Goal: Information Seeking & Learning: Stay updated

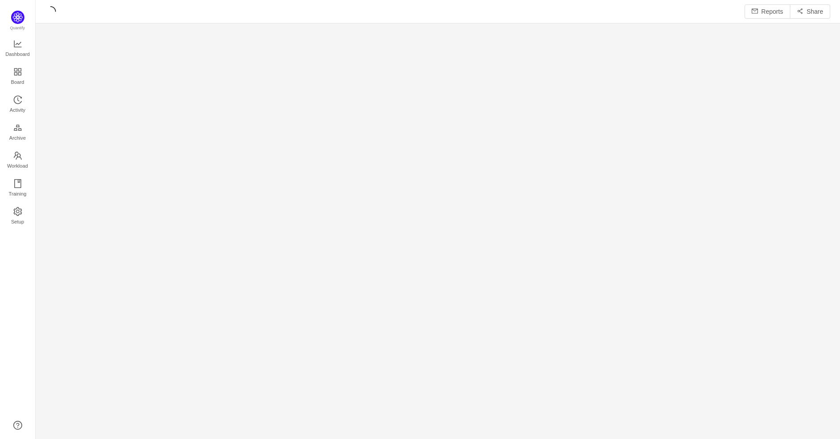
scroll to position [12, 12]
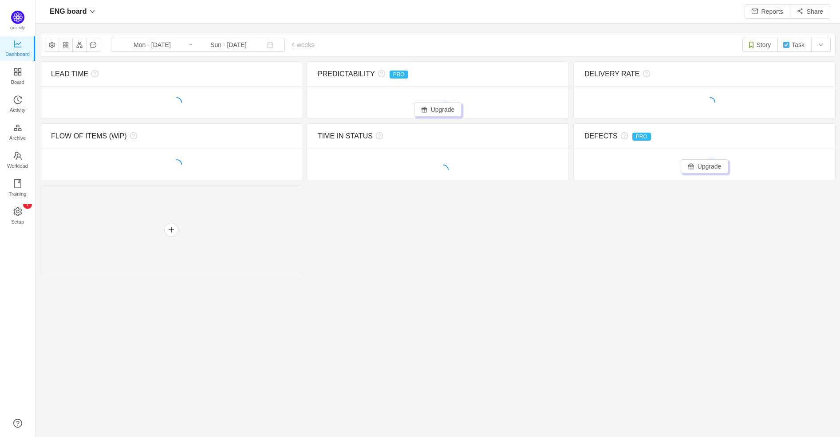
scroll to position [422, 782]
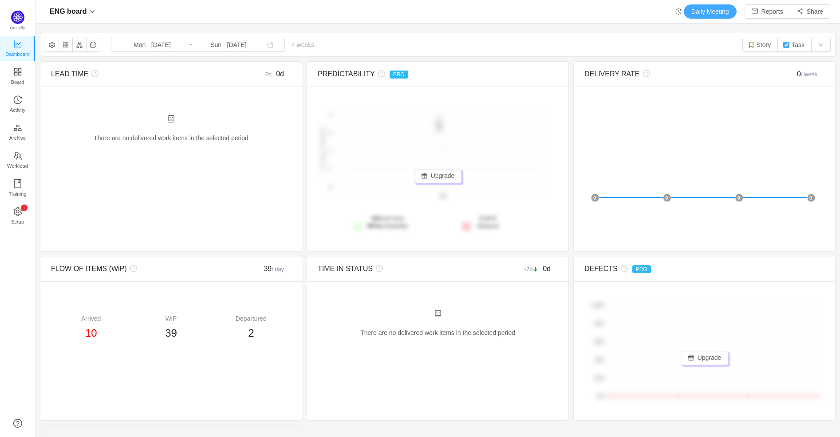
click at [698, 11] on button "Daily Meeting" at bounding box center [710, 11] width 53 height 14
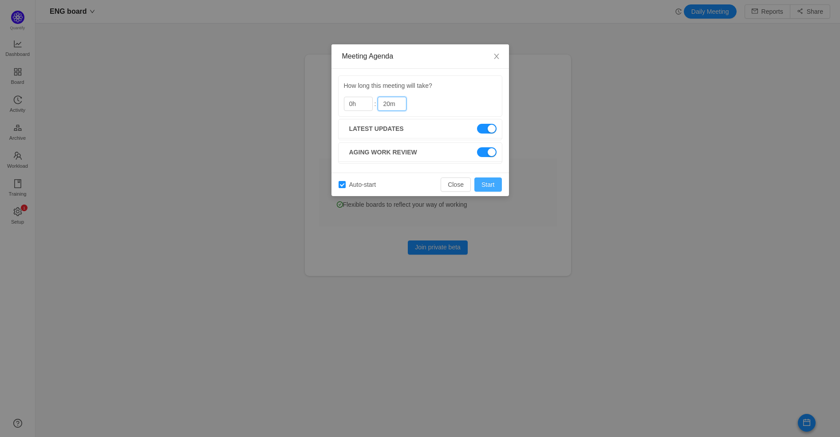
click at [488, 185] on button "Start" at bounding box center [488, 184] width 28 height 14
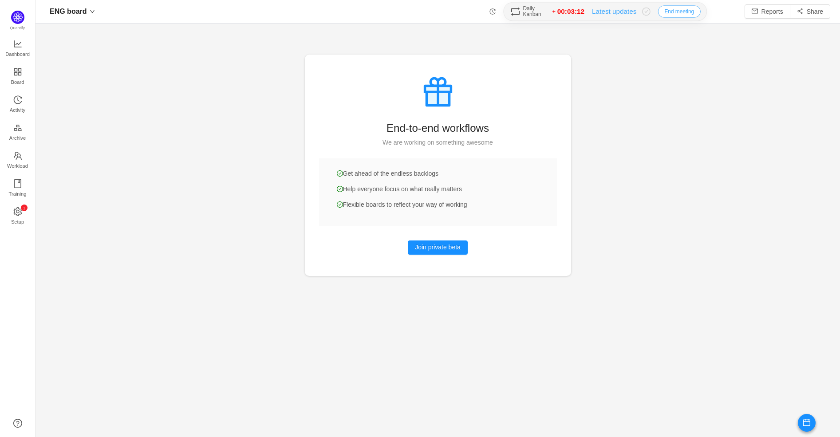
click at [680, 11] on button "End meeting" at bounding box center [679, 11] width 43 height 12
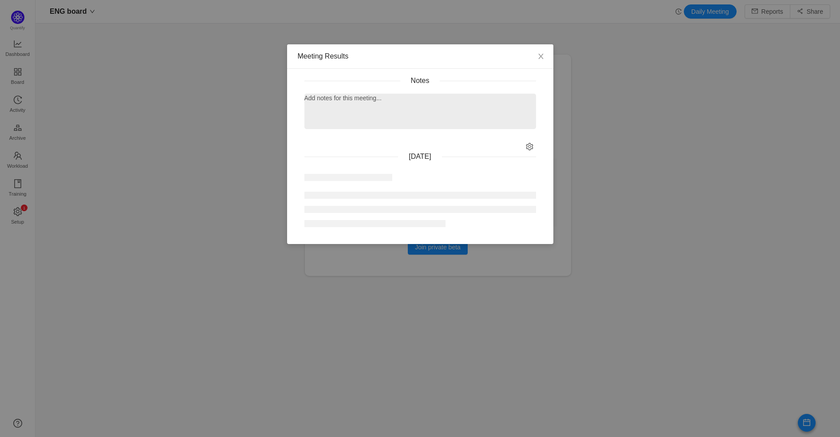
click at [378, 120] on div at bounding box center [420, 116] width 232 height 26
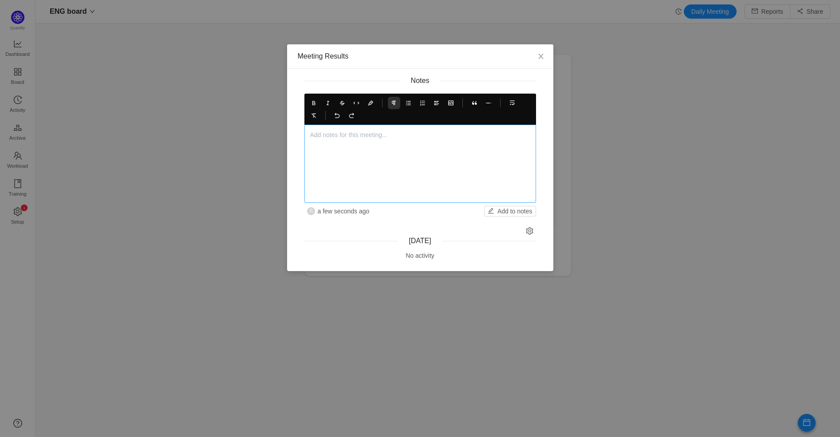
click at [343, 139] on p at bounding box center [420, 134] width 220 height 9
click at [331, 135] on p "User" at bounding box center [420, 134] width 220 height 9
click at [324, 134] on p "User" at bounding box center [420, 134] width 220 height 9
click at [314, 134] on p "User" at bounding box center [420, 134] width 220 height 9
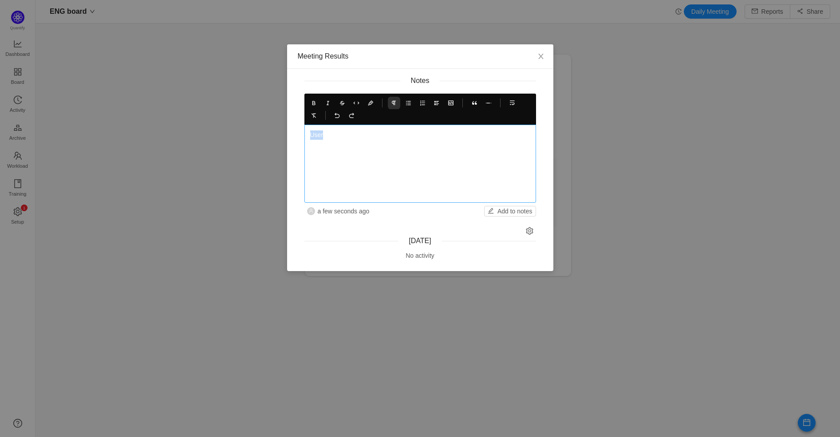
click at [314, 134] on p "User" at bounding box center [420, 134] width 220 height 9
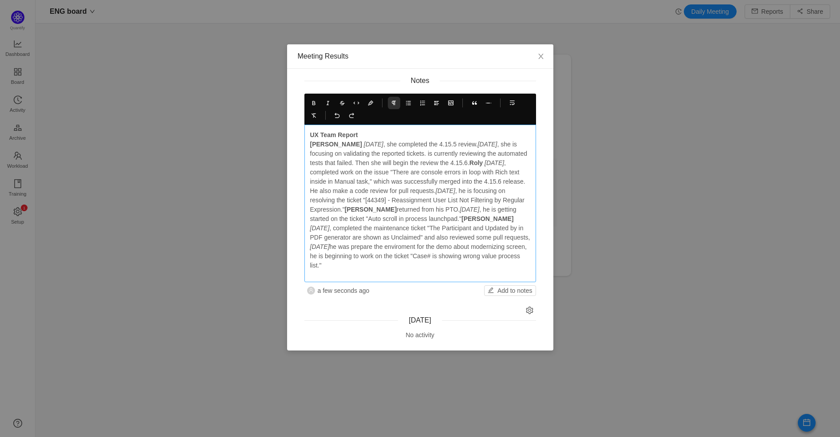
drag, startPoint x: 461, startPoint y: 164, endPoint x: 463, endPoint y: 173, distance: 9.1
click at [469, 165] on strong "Roly" at bounding box center [475, 162] width 13 height 7
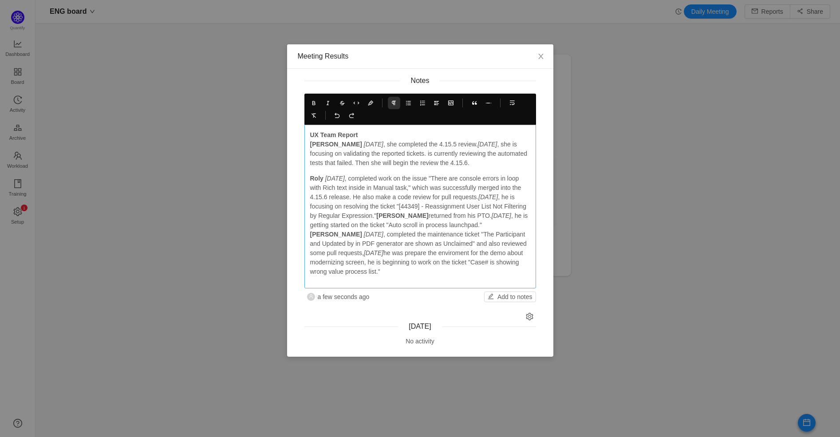
click at [427, 215] on strong "[PERSON_NAME]" at bounding box center [402, 215] width 52 height 7
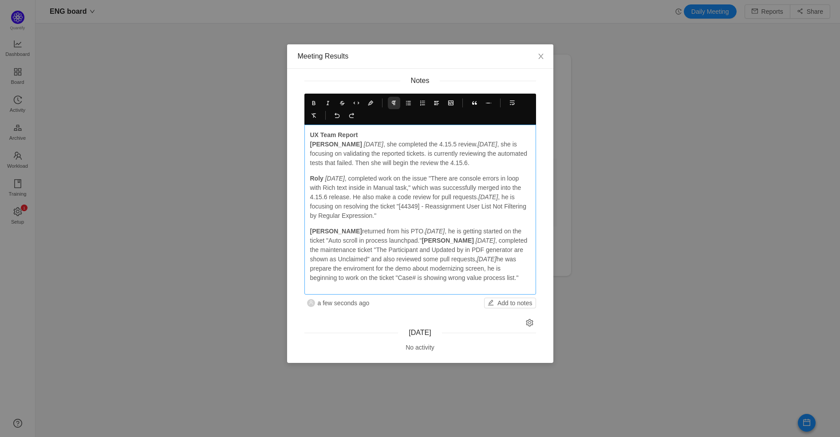
click at [422, 241] on strong "[PERSON_NAME]" at bounding box center [448, 240] width 52 height 7
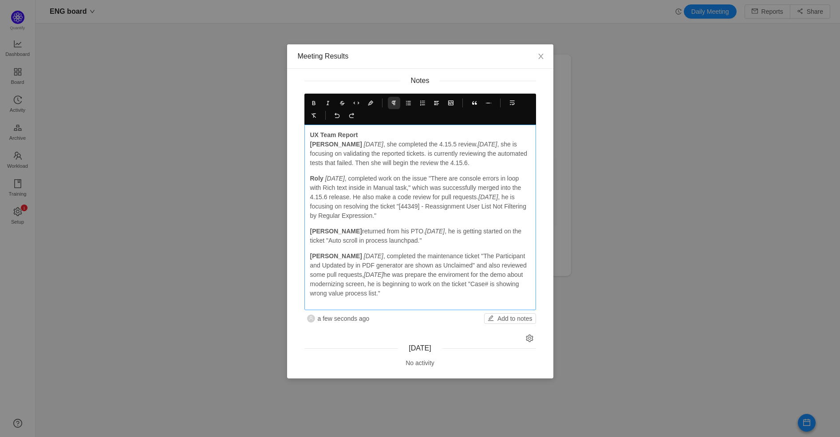
drag, startPoint x: 309, startPoint y: 143, endPoint x: 445, endPoint y: 289, distance: 199.7
click at [445, 289] on div "UX Team Report [PERSON_NAME] [DATE] , she completed the 4.15.5 review. [DATE] ,…" at bounding box center [420, 214] width 220 height 168
click at [409, 103] on icon at bounding box center [408, 103] width 6 height 6
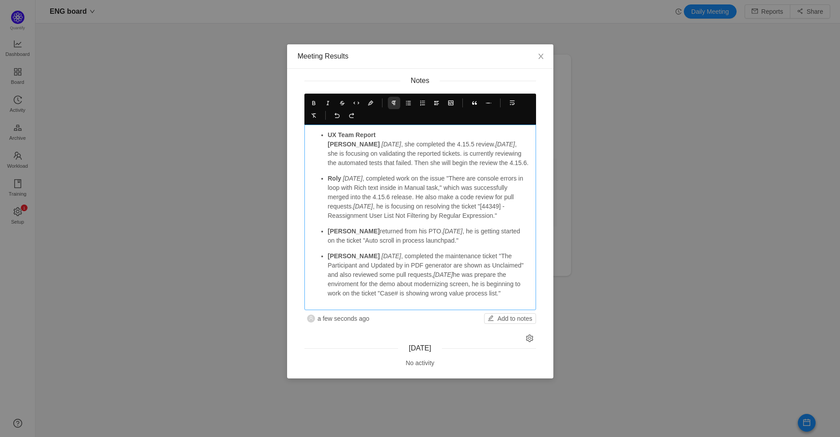
click at [392, 142] on p "UX Team Report [PERSON_NAME] [DATE] , she completed the 4.15.5 review. [DATE] ,…" at bounding box center [429, 148] width 202 height 37
click at [429, 142] on p "UX Team Report [PERSON_NAME] [DATE] , she completed the 4.15.5 review. [DATE] ,…" at bounding box center [429, 148] width 202 height 37
click at [410, 146] on p "UX Team Report [PERSON_NAME] [DATE] , she completed the 4.15.5 review. [DATE] ,…" at bounding box center [429, 148] width 202 height 37
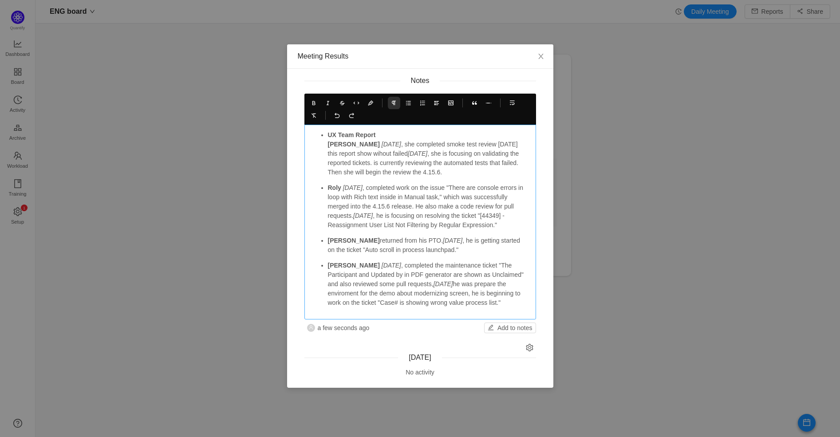
click at [418, 142] on p "UX Team Report [PERSON_NAME] [DATE] , she completed smoke test review [DATE] th…" at bounding box center [429, 153] width 202 height 47
click at [486, 143] on p "UX Team Report [PERSON_NAME] [DATE] , she completed the failed smoke test revie…" at bounding box center [429, 153] width 202 height 47
click at [491, 143] on p "UX Team Report [PERSON_NAME] [DATE] , she completed the failed smoke test revie…" at bounding box center [429, 153] width 202 height 47
click at [513, 142] on p "UX Team Report [PERSON_NAME] [DATE] , she completed the failed smoke test and […" at bounding box center [429, 153] width 202 height 47
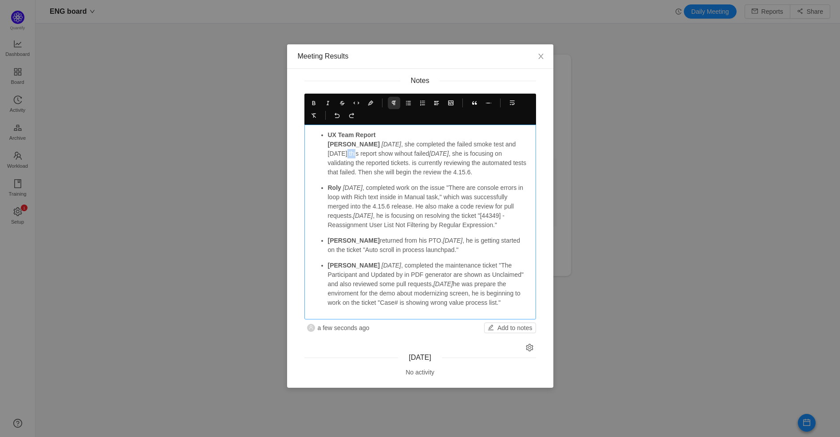
click at [513, 142] on p "UX Team Report [PERSON_NAME] [DATE] , she completed the failed smoke test and […" at bounding box center [429, 153] width 202 height 47
click at [370, 153] on p "UX Team Report [PERSON_NAME] [DATE] , she completed the failed smoke test and […" at bounding box center [429, 153] width 202 height 47
click at [430, 154] on em "[DATE]" at bounding box center [440, 153] width 20 height 7
click at [494, 143] on p "UX Team Report [PERSON_NAME] [DATE] , she completed the failed smoke test and […" at bounding box center [429, 153] width 202 height 47
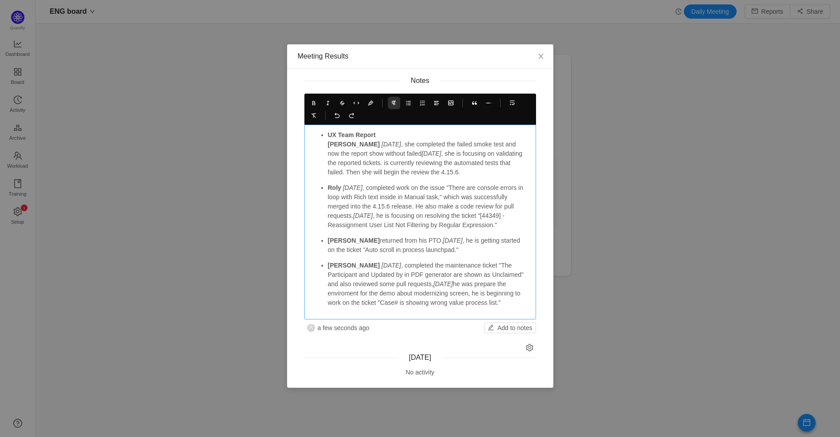
click at [355, 154] on p "UX Team Report [PERSON_NAME] [DATE] , she completed the failed smoke test and n…" at bounding box center [429, 153] width 202 height 47
drag, startPoint x: 417, startPoint y: 152, endPoint x: 444, endPoint y: 156, distance: 27.4
click at [417, 152] on p "UX Team Report [PERSON_NAME] [DATE] , she completed the failed smoke test and n…" at bounding box center [429, 153] width 202 height 47
click at [466, 171] on p "UX Team Report [PERSON_NAME] [DATE] , she completed the failed smoke test and n…" at bounding box center [429, 153] width 202 height 47
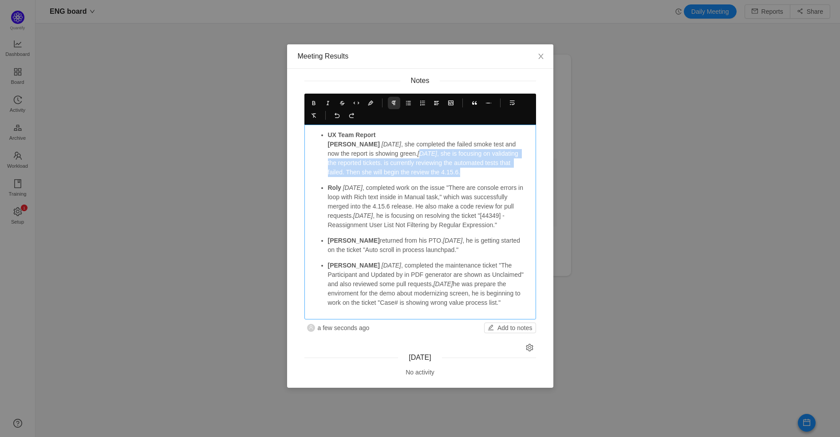
click at [481, 173] on p "UX Team Report [PERSON_NAME] [DATE] , she completed the failed smoke test and n…" at bounding box center [429, 153] width 202 height 47
click at [373, 163] on p "UX Team Report [PERSON_NAME] [DATE] , she completed the failed smoke test and n…" at bounding box center [429, 153] width 202 height 47
click at [528, 172] on p "UX Team Report [PERSON_NAME] [DATE] , she completed the failed smoke test and n…" at bounding box center [429, 153] width 202 height 47
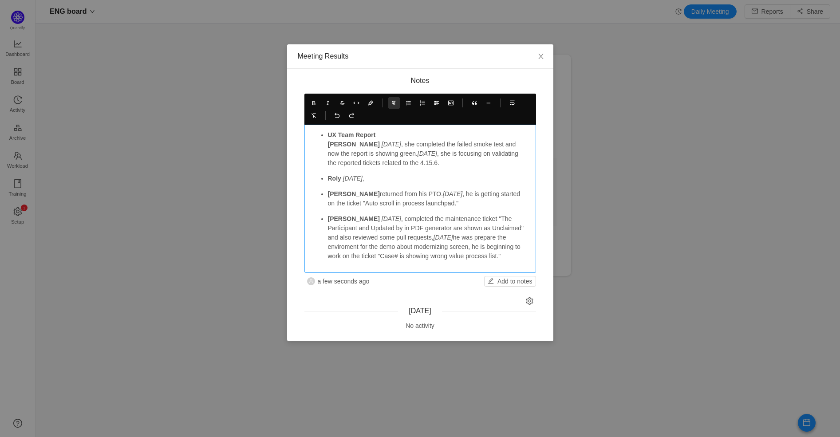
click at [341, 177] on p "Roly [DATE] ," at bounding box center [429, 178] width 202 height 9
drag, startPoint x: 375, startPoint y: 179, endPoint x: 346, endPoint y: 177, distance: 29.8
click at [346, 177] on p "Roly: [DATE] ," at bounding box center [429, 178] width 202 height 9
copy p "[DATE] ,"
drag, startPoint x: 448, startPoint y: 204, endPoint x: 348, endPoint y: 194, distance: 100.3
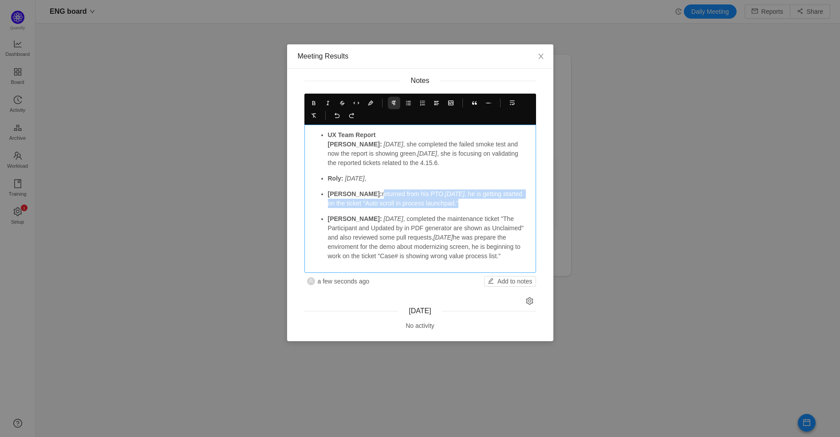
click at [348, 194] on p "[PERSON_NAME]: returned from his PTO. [DATE] , he is getting started on the tic…" at bounding box center [429, 198] width 202 height 19
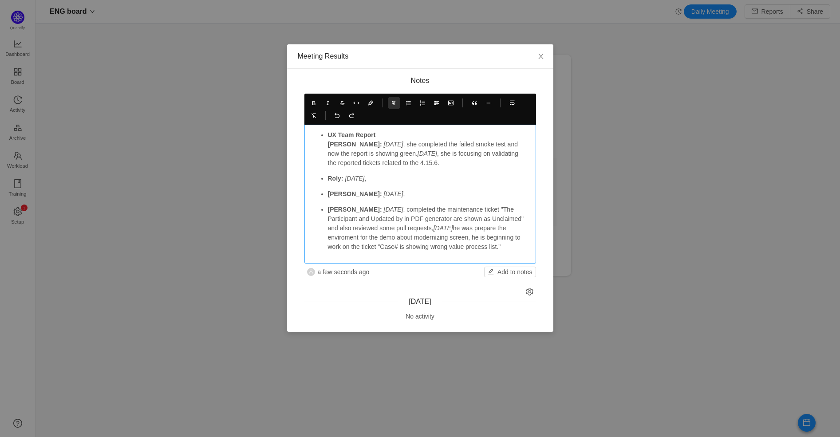
click at [412, 181] on p "Roly: [DATE] ," at bounding box center [429, 178] width 202 height 9
click at [375, 179] on p "Roly: [DATE] , he focused in the tickets 4.15.6" at bounding box center [429, 178] width 202 height 9
click at [483, 180] on p "Roly: [DATE] , he focused in the tickets 4.15.6" at bounding box center [429, 178] width 202 height 9
click at [377, 177] on p "Roly: [DATE] , he focused in the tickets 4.15.6" at bounding box center [429, 178] width 202 height 9
click at [423, 179] on p "Roly: [DATE] , he focused in the tickets 4.15.6" at bounding box center [429, 178] width 202 height 9
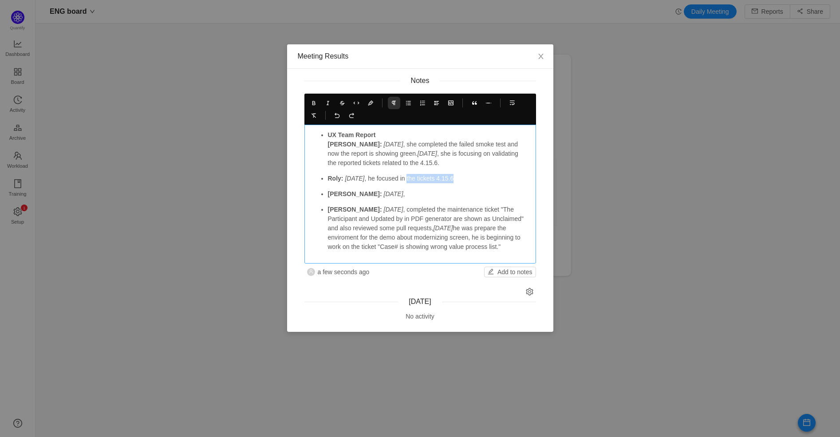
drag, startPoint x: 418, startPoint y: 177, endPoint x: 506, endPoint y: 179, distance: 88.8
click at [506, 179] on p "Roly: [DATE] , he focused in the tickets 4.15.6" at bounding box center [429, 178] width 202 height 9
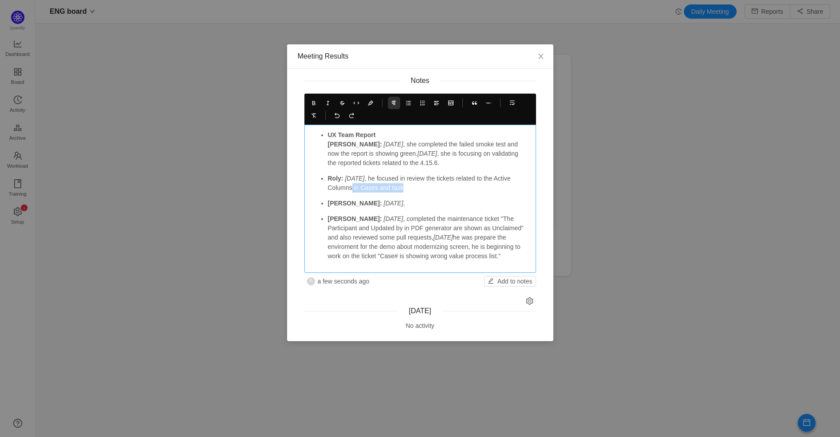
click at [354, 188] on p "Roly: [DATE] , he focused in review the tickets related to the Active Columns i…" at bounding box center [429, 183] width 202 height 19
click at [357, 177] on em "[DATE]" at bounding box center [355, 178] width 20 height 7
copy em "[DATE]"
click at [486, 191] on p "Roly: [DATE] , he focused in review the tickets related to the Active Columns, …" at bounding box center [429, 183] width 202 height 19
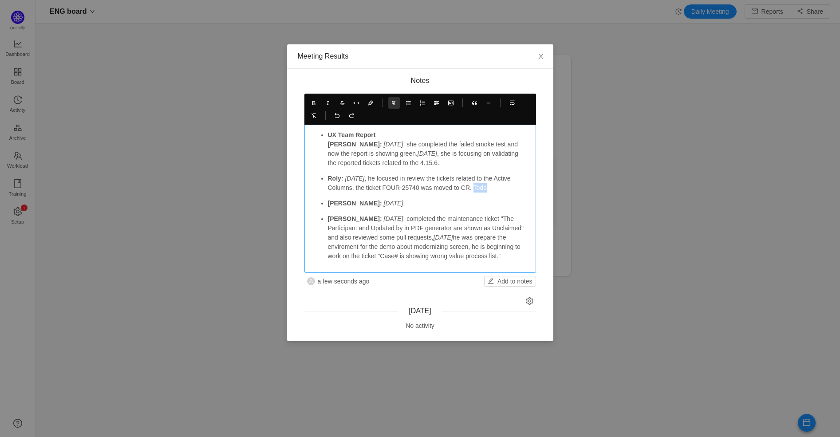
click at [486, 191] on p "Roly: [DATE] , he focused in review the tickets related to the Active Columns, …" at bounding box center [429, 183] width 202 height 19
click at [491, 189] on em "[DATE]" at bounding box center [482, 187] width 20 height 7
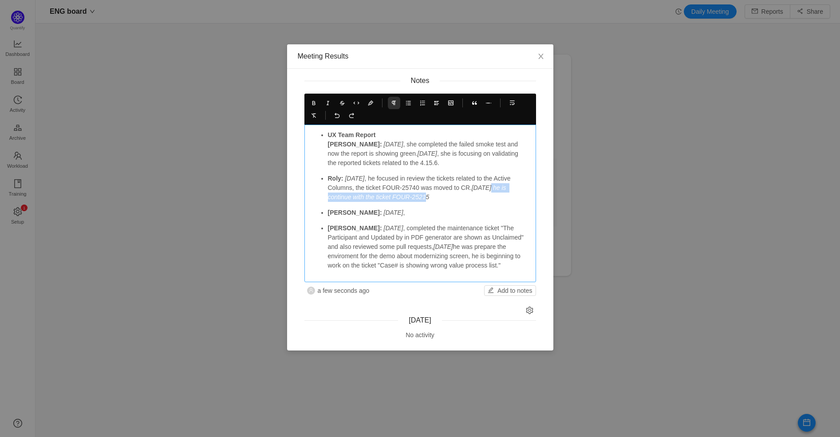
click at [497, 187] on em "[DATE] he is continue with the ticket FOUR-25215" at bounding box center [418, 192] width 180 height 16
click at [326, 103] on icon at bounding box center [328, 103] width 6 height 6
click at [482, 210] on p "[PERSON_NAME]: [DATE] ," at bounding box center [429, 212] width 202 height 9
click at [345, 197] on p "Roly: [DATE] , he focused in review the tickets related to the Active Columns, …" at bounding box center [429, 188] width 202 height 28
drag, startPoint x: 336, startPoint y: 195, endPoint x: 328, endPoint y: 194, distance: 8.4
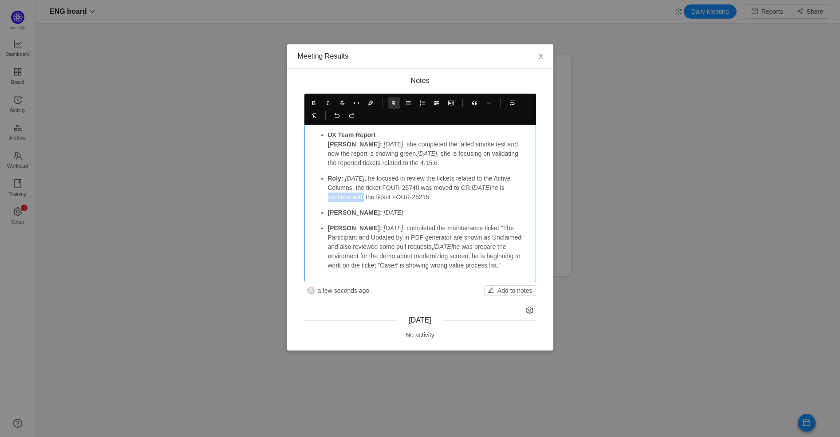
click at [328, 194] on p "Roly: [DATE] , he focused in review the tickets related to the Active Columns, …" at bounding box center [429, 188] width 202 height 28
click at [438, 199] on p "Roly: [DATE] , he focused in review the tickets related to the Active Columns, …" at bounding box center [429, 188] width 202 height 28
click at [430, 209] on p "[PERSON_NAME]: [DATE] ," at bounding box center [429, 212] width 202 height 9
click at [387, 213] on p "[PERSON_NAME]: [DATE] , he moved to CR the tickets FOUR-25731" at bounding box center [429, 212] width 202 height 9
click at [457, 212] on p "[PERSON_NAME]: [DATE] , he moved to CR the tickets FOUR-25731" at bounding box center [429, 212] width 202 height 9
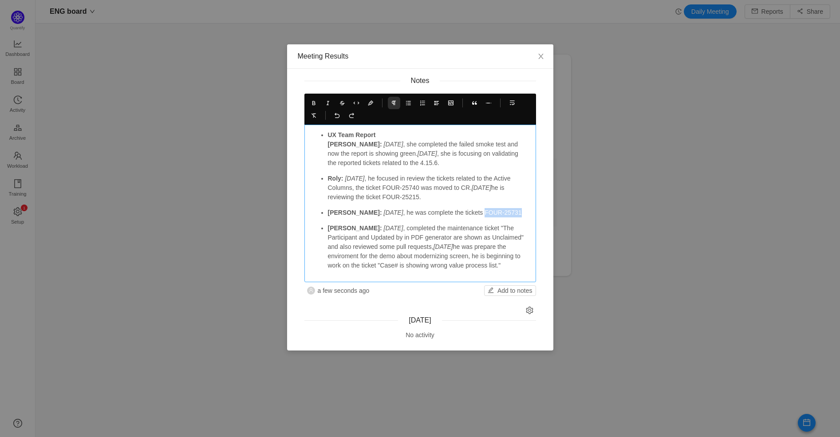
drag, startPoint x: 502, startPoint y: 211, endPoint x: 461, endPoint y: 210, distance: 40.8
click at [461, 210] on p "[PERSON_NAME]: [DATE] , he was complete the tickets FOUR-25731" at bounding box center [429, 212] width 202 height 9
copy p "FOUR-25731"
click at [512, 213] on p "[PERSON_NAME]: [DATE] , he was complete the tickets FOUR-25731" at bounding box center [429, 212] width 202 height 9
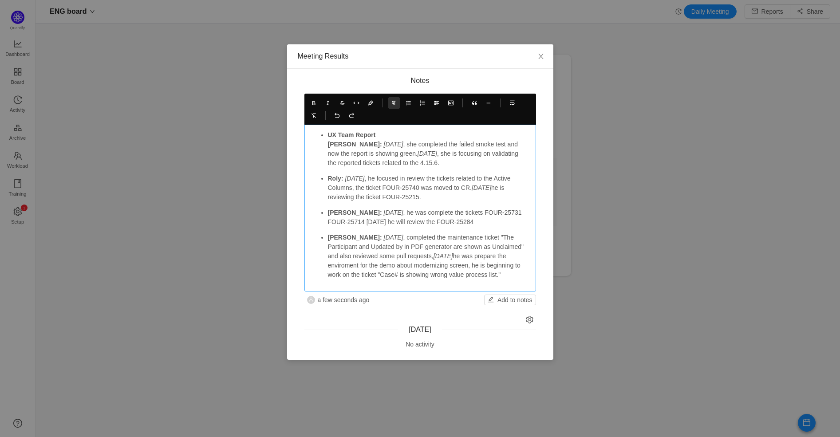
click at [384, 211] on em "[DATE]" at bounding box center [394, 212] width 20 height 7
click at [375, 221] on p "[PERSON_NAME]: [DATE] , he was complete the tickets FOUR-25731 FOUR-25714 [DATE…" at bounding box center [429, 217] width 202 height 19
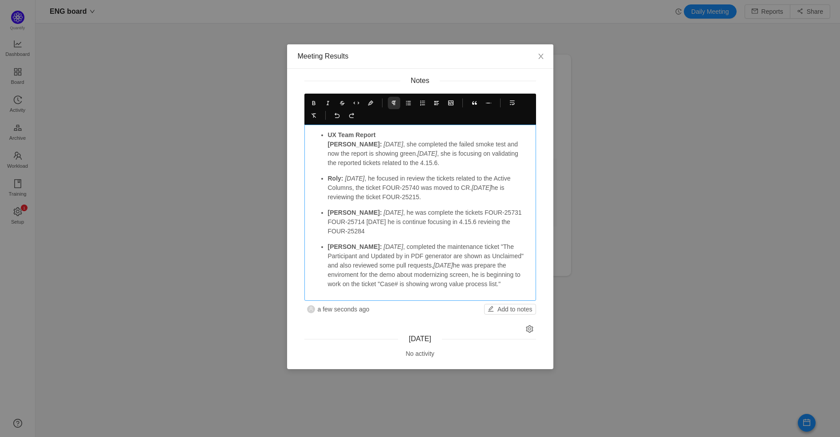
click at [504, 285] on p "[PERSON_NAME]: [DATE] , completed the maintenance ticket "The Participant and U…" at bounding box center [429, 265] width 202 height 47
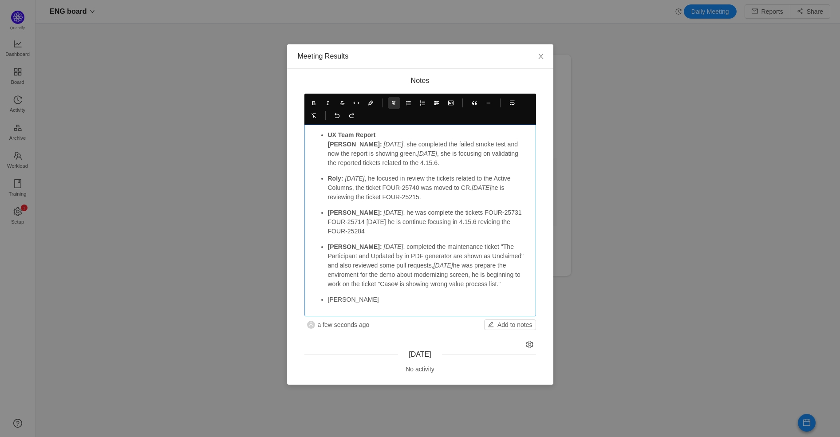
drag, startPoint x: 378, startPoint y: 246, endPoint x: 328, endPoint y: 245, distance: 49.7
click at [328, 245] on p "[PERSON_NAME]: [DATE] , completed the maintenance ticket "The Participant and U…" at bounding box center [429, 265] width 202 height 47
copy p "[PERSON_NAME]: [DATE]"
click at [338, 299] on p "[PERSON_NAME]" at bounding box center [429, 299] width 202 height 9
click at [338, 300] on p "[PERSON_NAME]" at bounding box center [429, 299] width 202 height 9
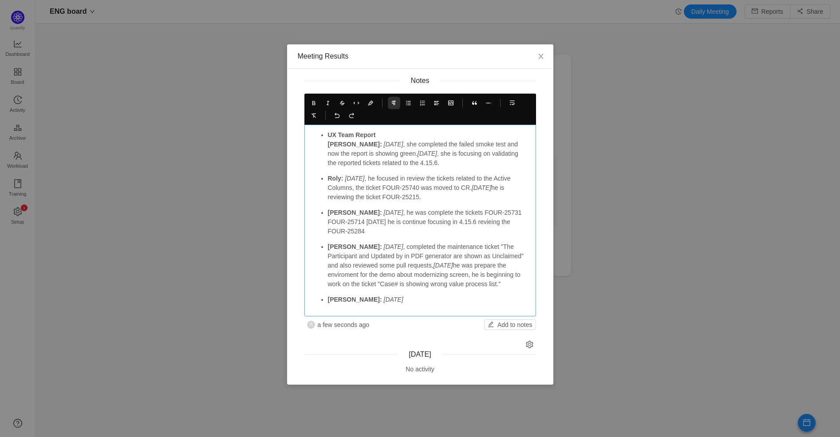
click at [338, 299] on strong "[PERSON_NAME]:" at bounding box center [355, 299] width 54 height 7
click at [338, 298] on strong "[PERSON_NAME]:" at bounding box center [355, 299] width 54 height 7
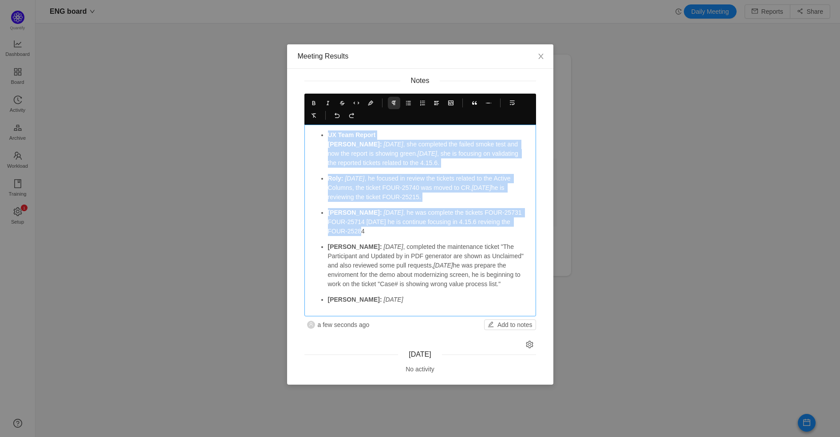
drag, startPoint x: 354, startPoint y: 232, endPoint x: 320, endPoint y: 133, distance: 104.3
click at [320, 133] on ul "UX Team Report [PERSON_NAME]: [DATE] , she completed the failed smoke test and …" at bounding box center [420, 217] width 220 height 174
copy ul "UX Team Report [PERSON_NAME]: [DATE] , she completed the failed smoke test and …"
click at [384, 228] on p "[PERSON_NAME]: [DATE] , he was complete the tickets FOUR-25731 FOUR-25714 [DATE…" at bounding box center [429, 222] width 202 height 28
drag, startPoint x: 355, startPoint y: 226, endPoint x: 329, endPoint y: 149, distance: 81.4
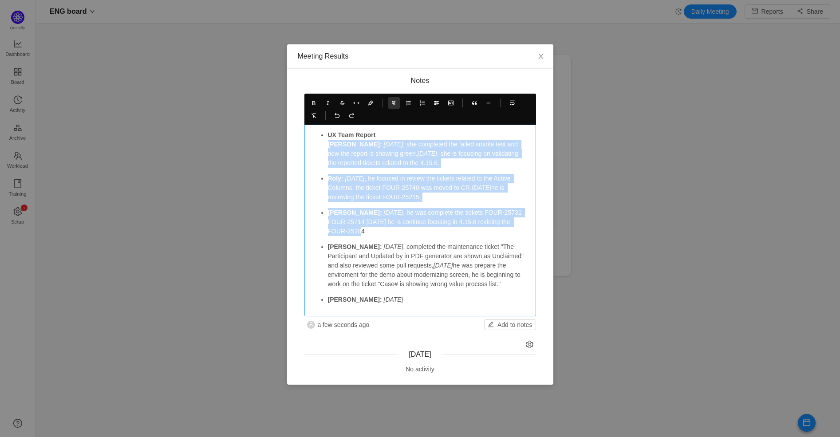
click at [326, 147] on ul "UX Team Report [PERSON_NAME]: [DATE] , she completed the failed smoke test and …" at bounding box center [420, 217] width 220 height 174
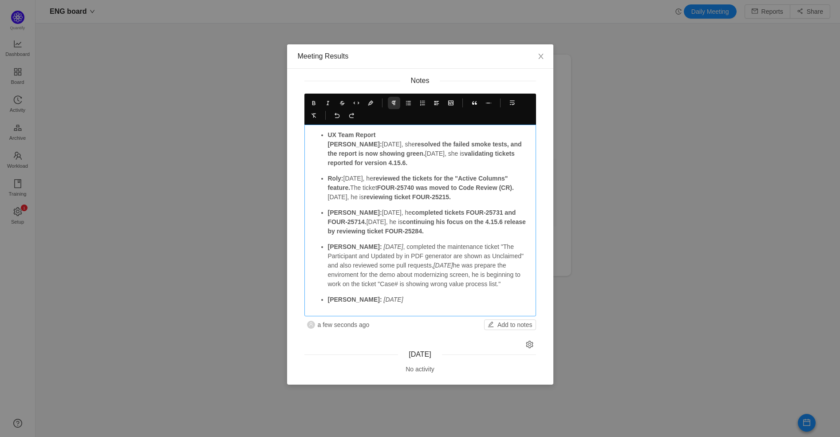
drag, startPoint x: 328, startPoint y: 134, endPoint x: 342, endPoint y: 142, distance: 15.9
click at [328, 134] on strong "UX Team Report" at bounding box center [352, 134] width 48 height 7
click at [391, 134] on p "UX Team Report [PERSON_NAME]: [DATE], she resolved the failed smoke tests, and …" at bounding box center [429, 148] width 202 height 37
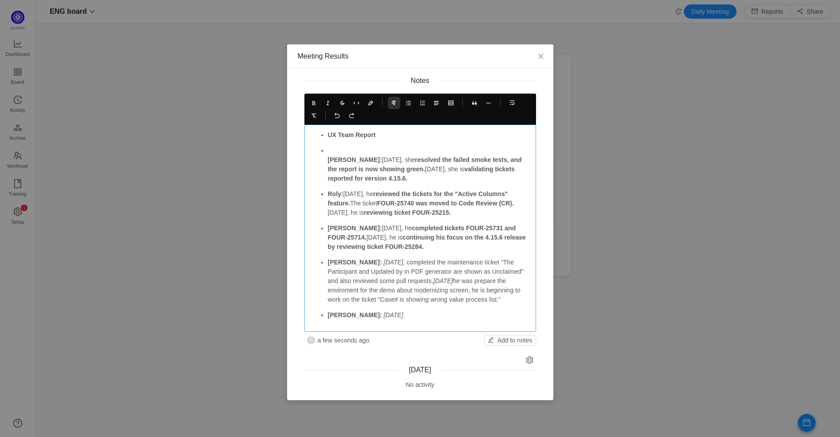
click at [329, 134] on strong "UX Team Report" at bounding box center [352, 134] width 48 height 7
click at [405, 105] on icon at bounding box center [408, 103] width 6 height 6
drag, startPoint x: 339, startPoint y: 149, endPoint x: 331, endPoint y: 158, distance: 11.4
click at [339, 149] on p "[PERSON_NAME]: [DATE], she resolved the failed smoke tests, and the report is n…" at bounding box center [429, 164] width 202 height 37
drag, startPoint x: 329, startPoint y: 159, endPoint x: 341, endPoint y: 163, distance: 13.1
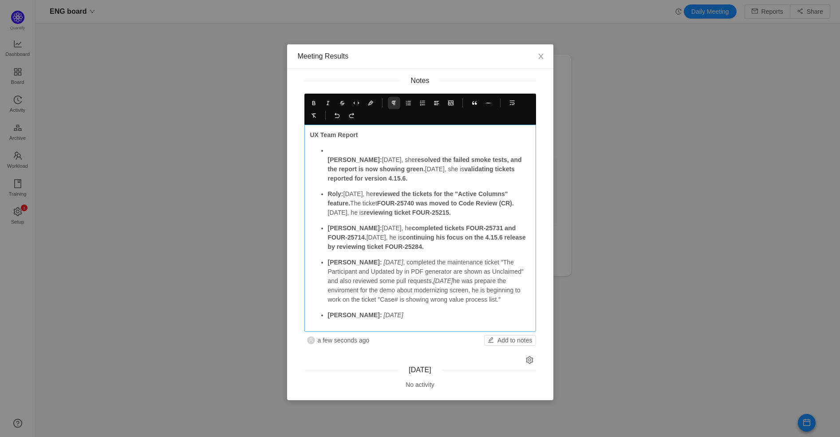
click at [329, 159] on strong "[PERSON_NAME]:" at bounding box center [355, 159] width 54 height 7
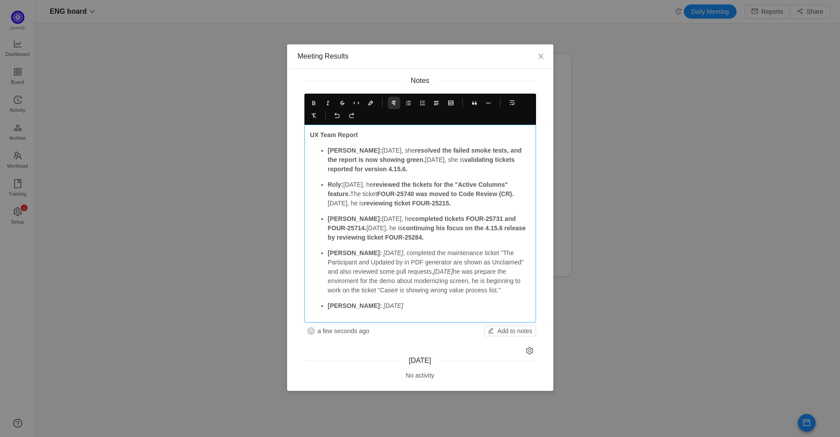
drag, startPoint x: 375, startPoint y: 151, endPoint x: 424, endPoint y: 167, distance: 52.2
click at [424, 167] on p "[PERSON_NAME]: [DATE], she resolved the failed smoke tests, and the report is n…" at bounding box center [429, 160] width 202 height 28
click at [311, 103] on icon at bounding box center [314, 103] width 6 height 6
click at [406, 164] on p "[PERSON_NAME]: [DATE], she resolved the failed smoke tests, and the report is n…" at bounding box center [429, 160] width 202 height 28
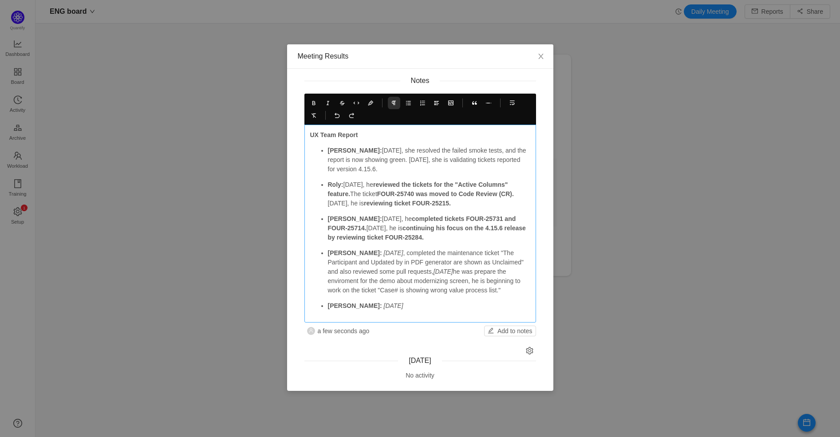
click at [398, 160] on p "[PERSON_NAME]: [DATE], she resolved the failed smoke tests, and the report is n…" at bounding box center [429, 160] width 202 height 28
click at [327, 105] on icon at bounding box center [328, 103] width 6 height 6
click at [339, 103] on icon at bounding box center [342, 103] width 6 height 6
click at [339, 104] on icon at bounding box center [342, 103] width 6 height 6
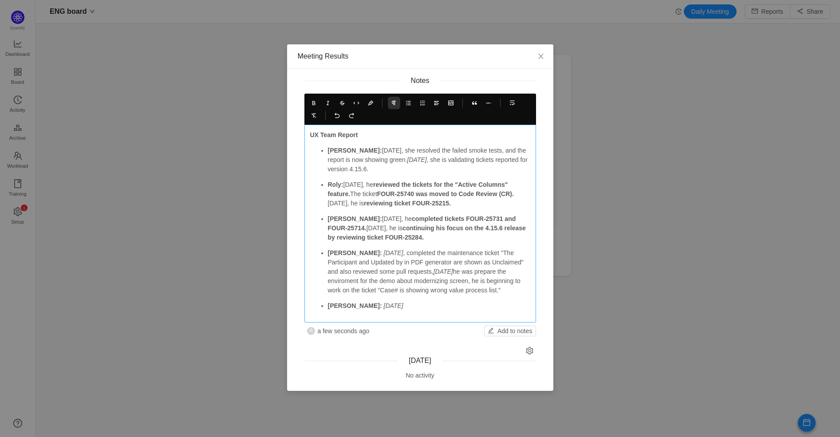
click at [412, 183] on strong "reviewed the tickets for the "Active Columns" feature." at bounding box center [419, 189] width 182 height 16
click at [358, 149] on p "[PERSON_NAME]: [DATE], she resolved the failed smoke tests, and the report is n…" at bounding box center [429, 160] width 202 height 28
click at [328, 101] on icon at bounding box center [328, 103] width 6 height 6
click at [410, 177] on ul "[PERSON_NAME]: [DATE] , she resolved the failed smoke tests, and the report is …" at bounding box center [420, 228] width 220 height 165
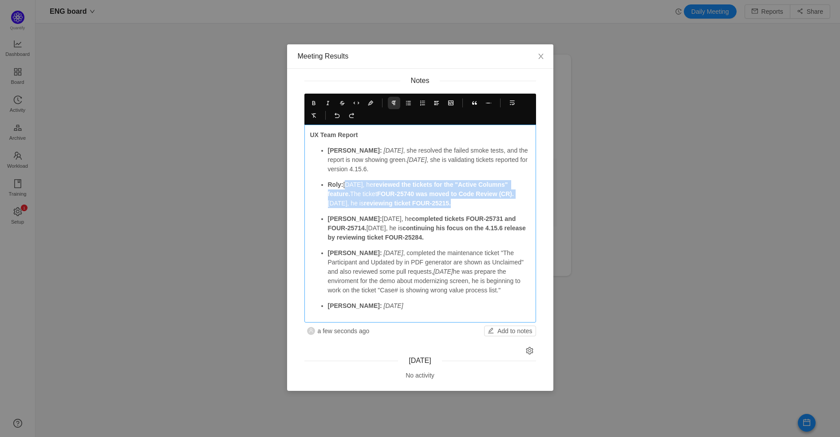
drag, startPoint x: 456, startPoint y: 203, endPoint x: 345, endPoint y: 185, distance: 112.3
click at [345, 185] on p "Roly: [DATE], he reviewed the tickets for the "Active Columns" feature. The tic…" at bounding box center [429, 194] width 202 height 28
click at [313, 102] on icon at bounding box center [314, 103] width 6 height 6
click at [360, 183] on p "Roly: [DATE], he reviewed the tickets for the "Active Columns" feature. The tic…" at bounding box center [429, 194] width 202 height 28
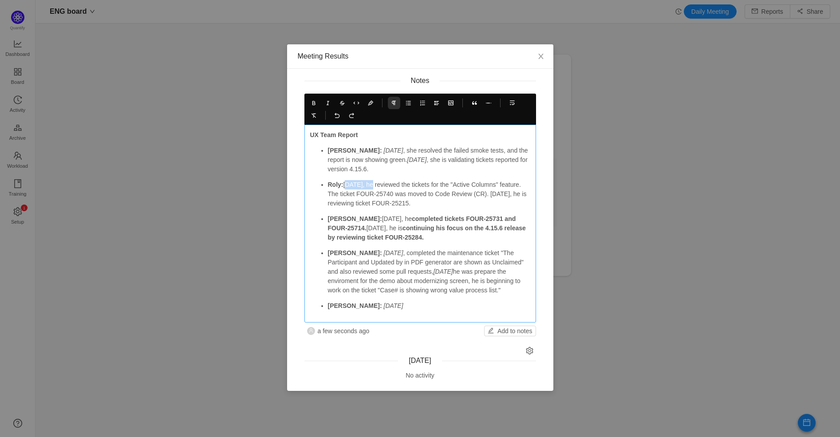
click at [360, 183] on p "Roly: [DATE], he reviewed the tickets for the "Active Columns" feature. The tic…" at bounding box center [429, 194] width 202 height 28
click at [327, 102] on icon at bounding box center [328, 103] width 6 height 6
click at [335, 203] on p "Roly: [DATE] , he reviewed the tickets for the "Active Columns" feature. The ti…" at bounding box center [429, 194] width 202 height 28
click at [327, 104] on icon at bounding box center [328, 103] width 6 height 6
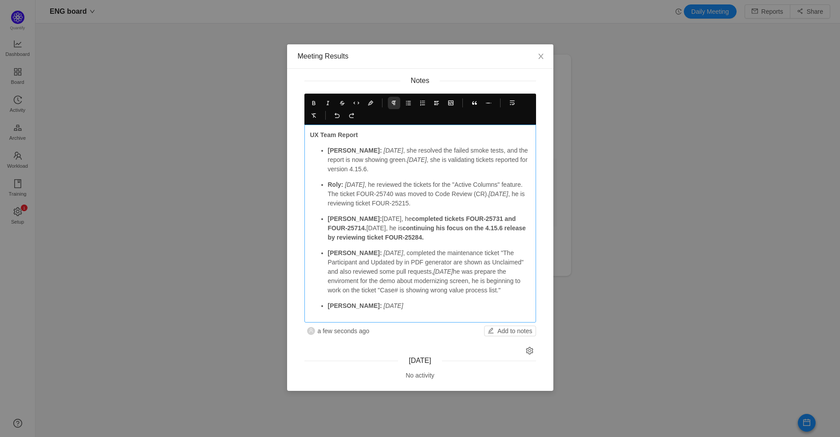
click at [469, 210] on ul "[PERSON_NAME]: [DATE] , she resolved the failed smoke tests, and the report is …" at bounding box center [420, 228] width 220 height 165
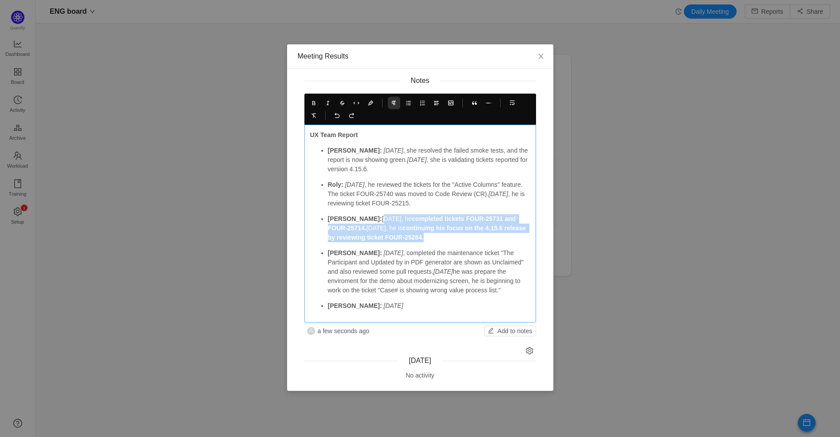
drag, startPoint x: 410, startPoint y: 236, endPoint x: 349, endPoint y: 217, distance: 63.5
click at [349, 217] on p "[PERSON_NAME]: [DATE], he completed tickets FOUR-25731 and FOUR-25714. [DATE], …" at bounding box center [429, 228] width 202 height 28
click at [314, 102] on icon at bounding box center [314, 103] width 6 height 6
click at [363, 218] on p "[PERSON_NAME]: [DATE], he completed tickets FOUR-25731 and FOUR-25714. [DATE], …" at bounding box center [429, 228] width 202 height 28
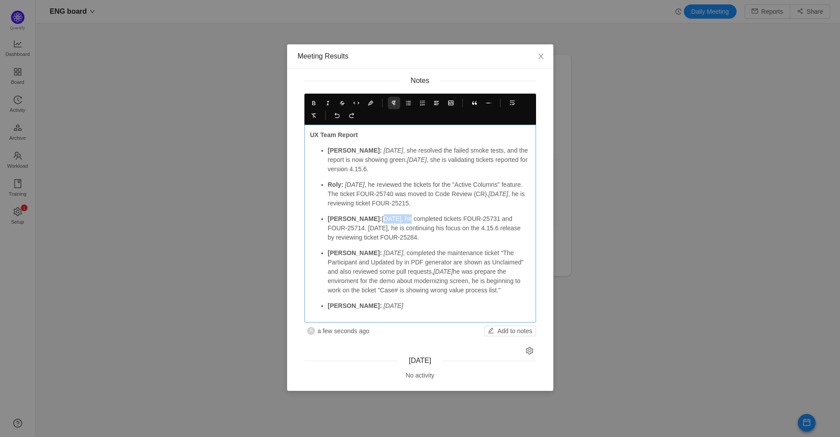
click at [363, 218] on p "[PERSON_NAME]: [DATE], he completed tickets FOUR-25731 and FOUR-25714. [DATE], …" at bounding box center [429, 228] width 202 height 28
click at [328, 103] on icon at bounding box center [328, 103] width 6 height 6
click at [360, 229] on p "[PERSON_NAME]: [DATE] , he completed tickets FOUR-25731 and FOUR-25714. [DATE],…" at bounding box center [429, 228] width 202 height 28
click at [329, 104] on icon at bounding box center [328, 103] width 6 height 6
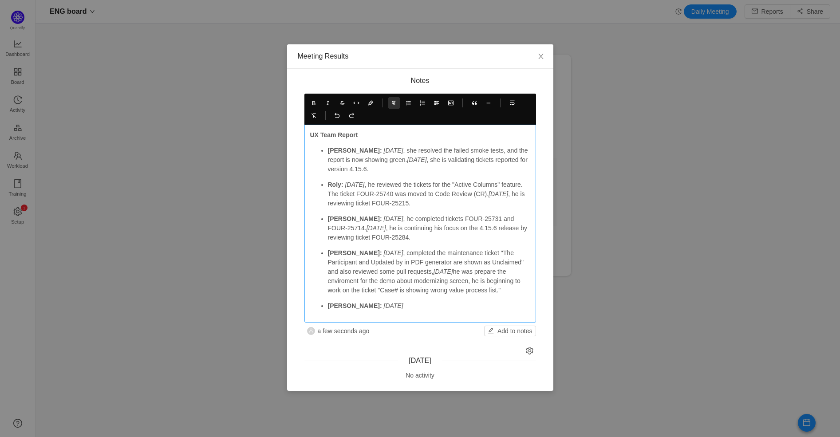
click at [432, 237] on p "[PERSON_NAME]: [DATE] , he completed tickets FOUR-25731 and FOUR-25714. [DATE] …" at bounding box center [429, 228] width 202 height 28
drag, startPoint x: 371, startPoint y: 230, endPoint x: 506, endPoint y: 229, distance: 134.9
click at [506, 229] on p "[PERSON_NAME]: [DATE] , he completed tickets FOUR-25731 and FOUR-25714. [DATE] …" at bounding box center [429, 228] width 202 height 28
click at [421, 240] on p "[PERSON_NAME]: [DATE] , he completed tickets FOUR-25731 and FOUR-25714. [DATE] …" at bounding box center [429, 228] width 202 height 28
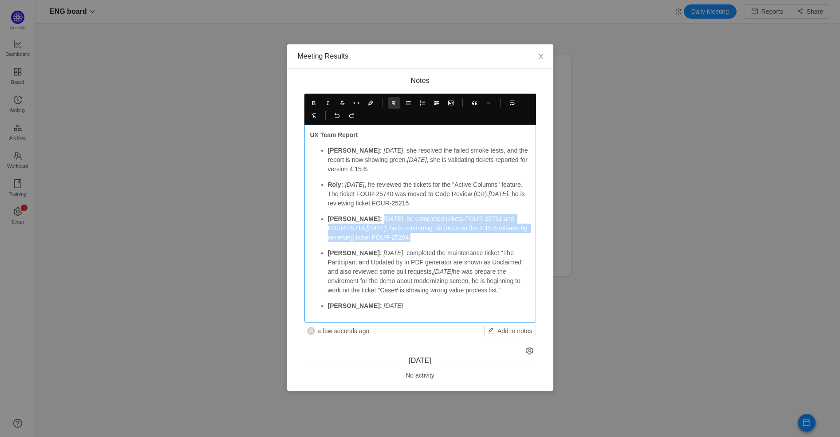
drag, startPoint x: 418, startPoint y: 238, endPoint x: 347, endPoint y: 218, distance: 73.6
click at [347, 218] on p "[PERSON_NAME]: [DATE] , he completed tickets FOUR-25731 and FOUR-25714. [DATE] …" at bounding box center [429, 228] width 202 height 28
copy p "[DATE] , he completed tickets FOUR-25731 and FOUR-25714. [DATE] , he is continu…"
click at [426, 235] on p "[PERSON_NAME]: [DATE] , he completed tickets FOUR-25731 and FOUR-25714. [DATE] …" at bounding box center [429, 228] width 202 height 28
drag, startPoint x: 484, startPoint y: 229, endPoint x: 375, endPoint y: 234, distance: 108.8
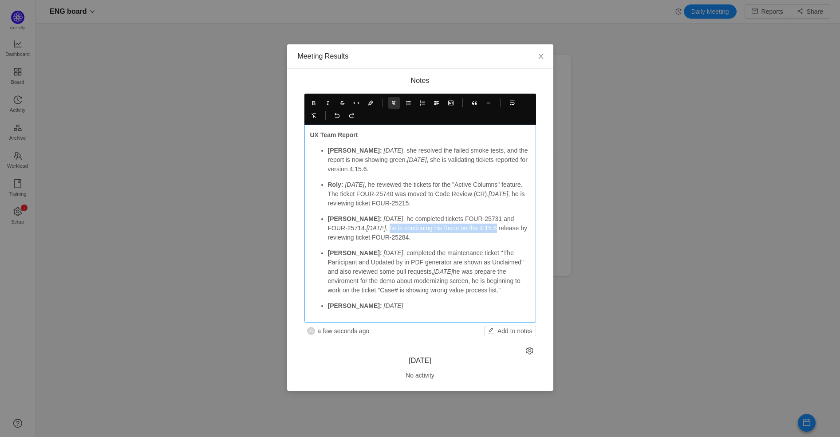
click at [371, 226] on p "[PERSON_NAME]: [DATE] , he completed tickets FOUR-25731 and FOUR-25714. [DATE] …" at bounding box center [429, 228] width 202 height 28
copy p "he is continuing his focus on the 4.15.6"
click at [382, 197] on p "Roly: [DATE] , he reviewed the tickets for the "Active Columns" feature. The ti…" at bounding box center [429, 194] width 202 height 28
click at [460, 202] on p "Roly: [DATE] , he reviewed the tickets for the "Active Columns" feature. The ti…" at bounding box center [429, 194] width 202 height 28
drag, startPoint x: 414, startPoint y: 253, endPoint x: 492, endPoint y: 288, distance: 85.8
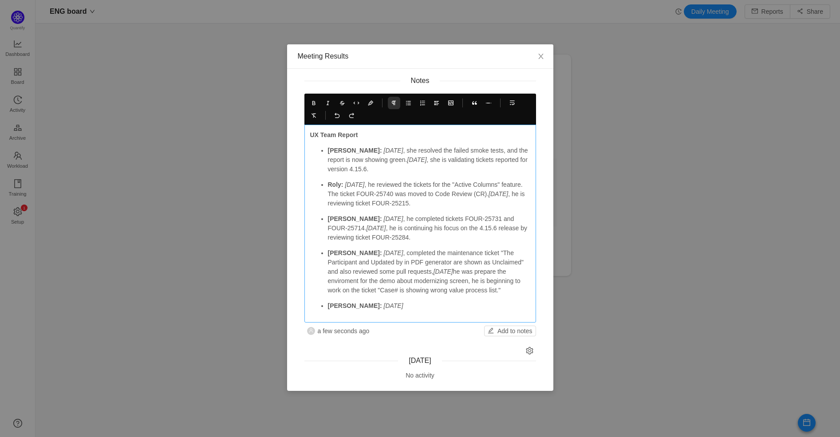
click at [492, 288] on p "[PERSON_NAME]: [DATE] , completed the maintenance ticket "The Participant and U…" at bounding box center [429, 271] width 202 height 47
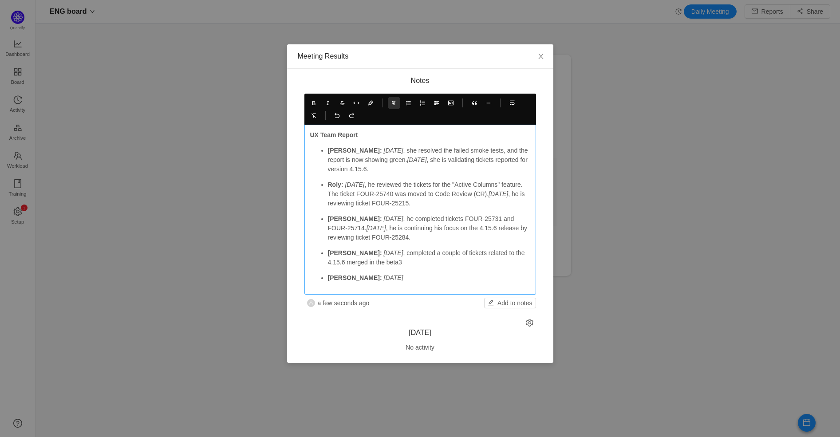
click at [367, 229] on em "[DATE]" at bounding box center [377, 228] width 20 height 7
copy em "[DATE]"
click at [403, 262] on p "[PERSON_NAME]: [DATE] , completed a couple of tickets related to the 4.15.6 mer…" at bounding box center [429, 257] width 202 height 19
click at [386, 262] on p "[PERSON_NAME]: [DATE] , completed a couple of tickets related to the 4.15.6 mer…" at bounding box center [429, 257] width 202 height 19
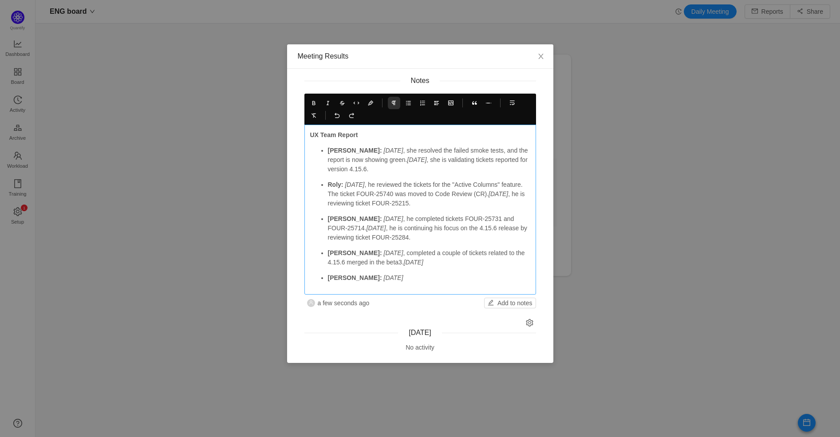
click at [429, 264] on p "[PERSON_NAME]: [DATE] , completed a couple of tickets related to the 4.15.6 mer…" at bounding box center [429, 257] width 202 height 19
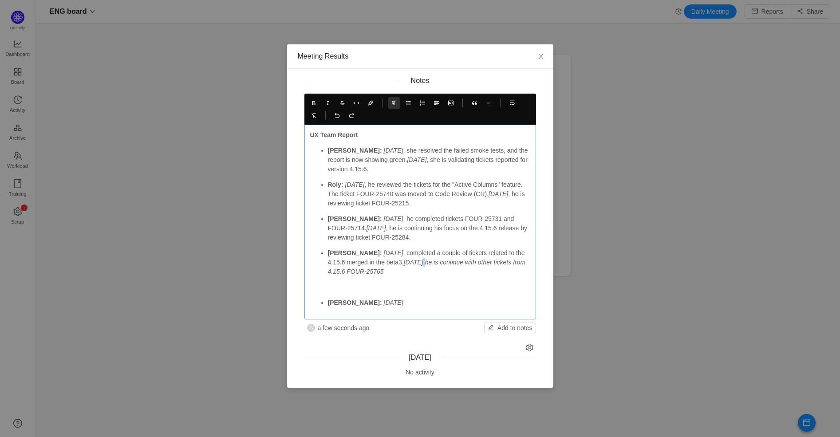
click at [409, 262] on em "[DATE] he is continue with other tickets from 4.15.6 FOUR-25765" at bounding box center [428, 267] width 200 height 16
drag, startPoint x: 408, startPoint y: 262, endPoint x: 409, endPoint y: 268, distance: 5.4
click at [409, 263] on em "[DATE] he is continue with other tickets from 4.15.6 FOUR-25765" at bounding box center [428, 267] width 200 height 16
click at [394, 271] on p "[PERSON_NAME]: [DATE] , completed a couple of tickets related to the 4.15.6 mer…" at bounding box center [429, 262] width 202 height 28
click at [326, 103] on icon at bounding box center [328, 103] width 6 height 6
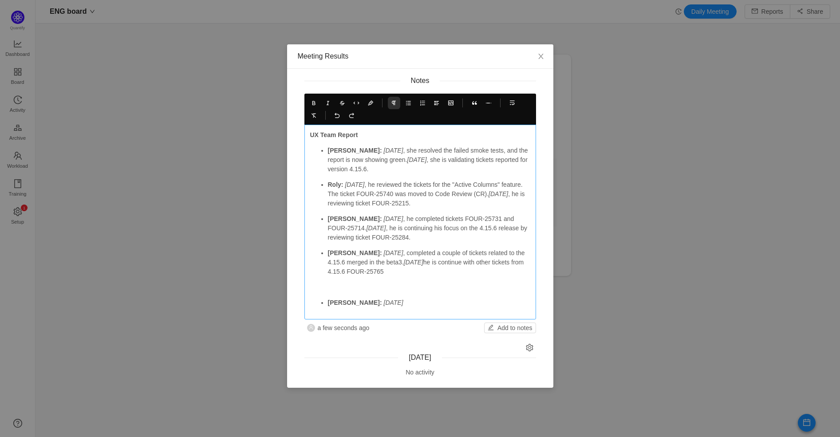
click at [424, 274] on p "[PERSON_NAME]: [DATE] , completed a couple of tickets related to the 4.15.6 mer…" at bounding box center [429, 262] width 202 height 28
click at [501, 262] on p "[PERSON_NAME]: [DATE] , completed a couple of tickets related to the 4.15.6 mer…" at bounding box center [429, 262] width 202 height 28
drag, startPoint x: 371, startPoint y: 228, endPoint x: 418, endPoint y: 236, distance: 47.6
click at [418, 236] on p "[PERSON_NAME]: [DATE] , he completed tickets FOUR-25731 and FOUR-25714. [DATE] …" at bounding box center [429, 228] width 202 height 28
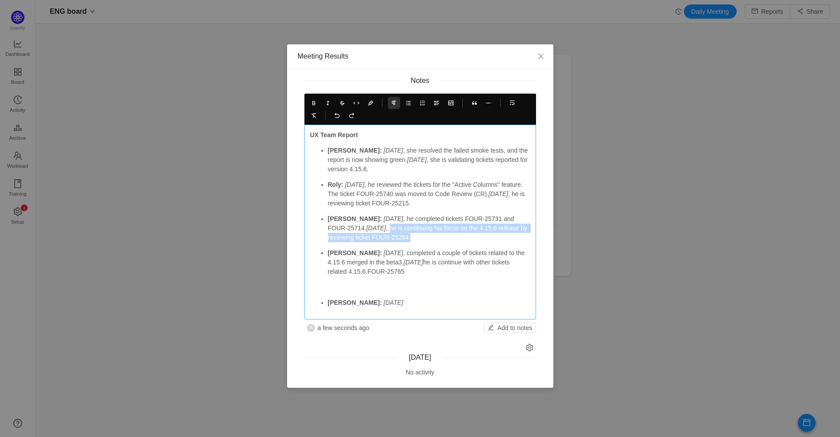
copy p "he is continuing his focus on the 4.15.6 release by reviewing ticket FOUR-25284."
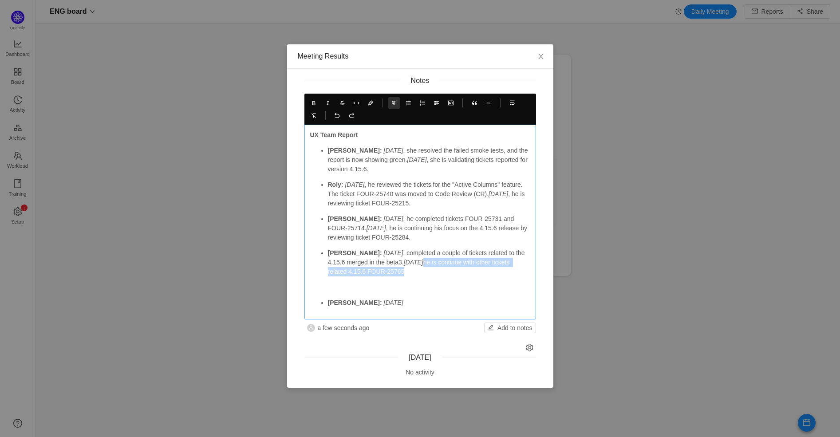
drag, startPoint x: 407, startPoint y: 262, endPoint x: 418, endPoint y: 270, distance: 13.6
click at [418, 270] on p "[PERSON_NAME]: [DATE] , completed a couple of tickets related to the 4.15.6 mer…" at bounding box center [429, 262] width 202 height 28
drag, startPoint x: 448, startPoint y: 272, endPoint x: 445, endPoint y: 286, distance: 14.1
click at [406, 269] on p "[PERSON_NAME]: [DATE] , completed a couple of tickets related to the 4.15.6 mer…" at bounding box center [429, 262] width 202 height 28
click at [359, 298] on p "[PERSON_NAME]: [DATE]" at bounding box center [429, 302] width 202 height 9
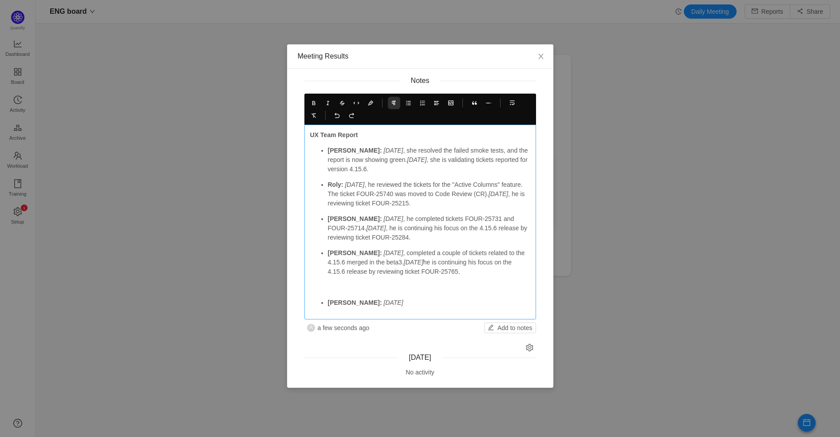
click at [351, 289] on p at bounding box center [429, 287] width 202 height 9
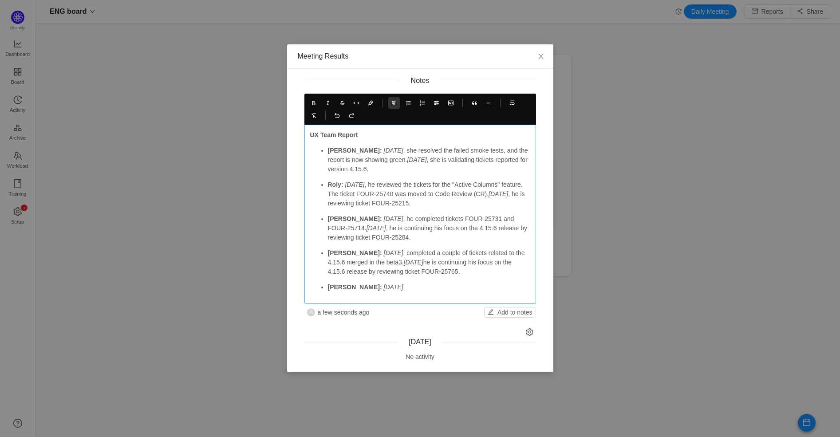
click at [398, 169] on p "[PERSON_NAME]: [DATE] , she resolved the failed smoke tests, and the report is …" at bounding box center [429, 160] width 202 height 28
drag, startPoint x: 455, startPoint y: 160, endPoint x: 518, endPoint y: 158, distance: 62.6
click at [518, 158] on p "[PERSON_NAME]: [DATE] , she resolved the failed smoke tests, and the report is …" at bounding box center [429, 160] width 202 height 28
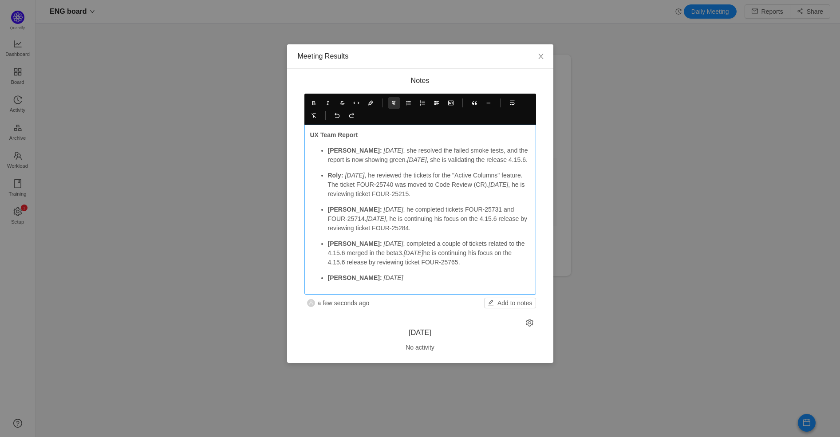
click at [475, 212] on p "[PERSON_NAME]: [DATE] , he completed tickets FOUR-25731 and FOUR-25714. [DATE] …" at bounding box center [429, 219] width 202 height 28
click at [444, 277] on p "[PERSON_NAME]: [DATE]" at bounding box center [429, 277] width 202 height 9
